Goal: Information Seeking & Learning: Learn about a topic

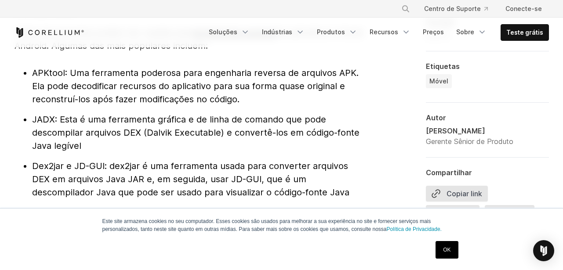
scroll to position [1024, 0]
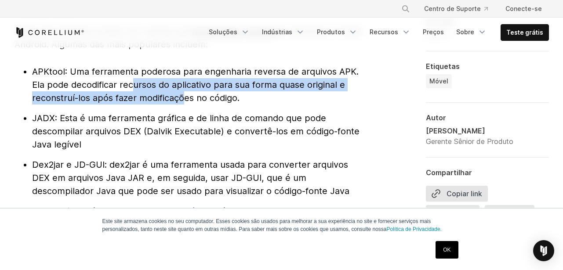
drag, startPoint x: 129, startPoint y: 89, endPoint x: 203, endPoint y: 102, distance: 75.5
click at [203, 102] on font ": Uma ferramenta poderosa para engenharia reversa de arquivos APK. Ela pode dec…" at bounding box center [195, 84] width 327 height 37
click at [92, 92] on font ": Uma ferramenta poderosa para engenharia reversa de arquivos APK. Ela pode dec…" at bounding box center [195, 84] width 327 height 37
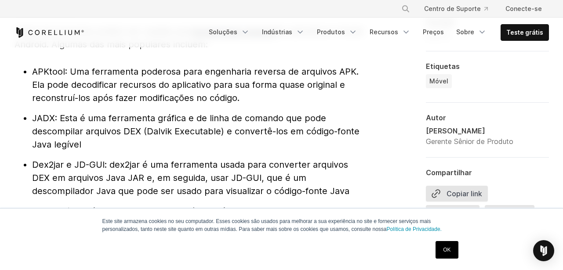
click at [44, 70] on font "APKtool" at bounding box center [48, 71] width 33 height 11
copy font "APKtool"
click at [40, 116] on font "JADX" at bounding box center [43, 118] width 23 height 11
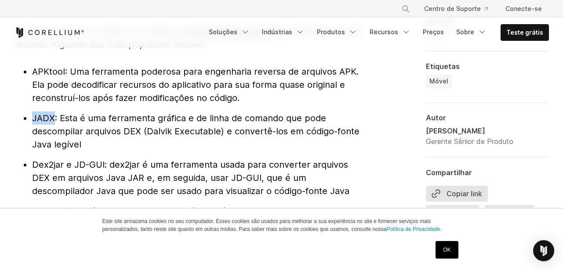
copy font "JADX"
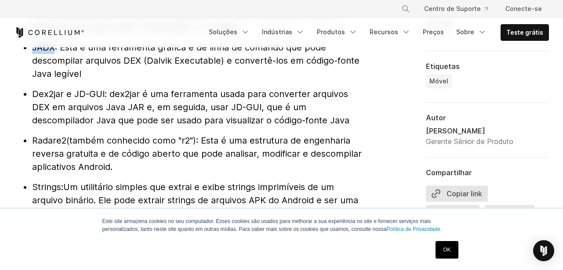
scroll to position [1077, 0]
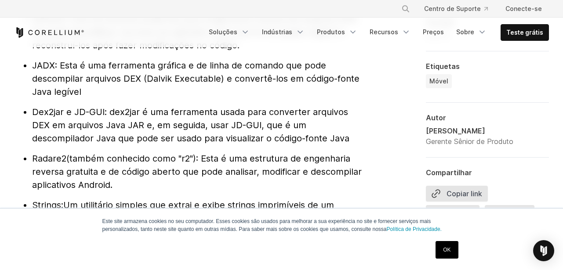
click at [46, 113] on font "Dex2jar e JD-GUI" at bounding box center [68, 112] width 73 height 11
copy font "Dex2jar"
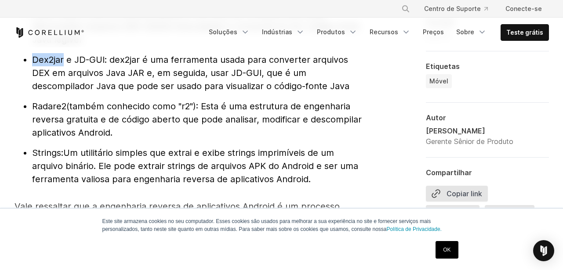
scroll to position [1130, 0]
click at [46, 104] on font "Radare2" at bounding box center [49, 106] width 34 height 11
copy font "Radare2"
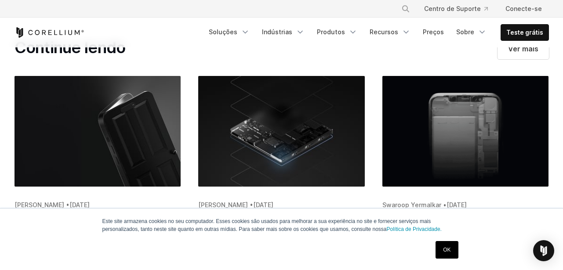
scroll to position [5140, 0]
